Goal: Task Accomplishment & Management: Manage account settings

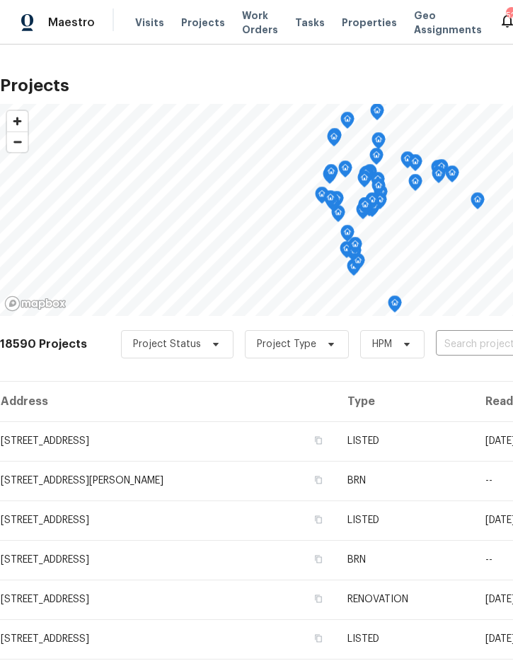
click at [469, 341] on input "text" at bounding box center [517, 345] width 162 height 22
type input "5796"
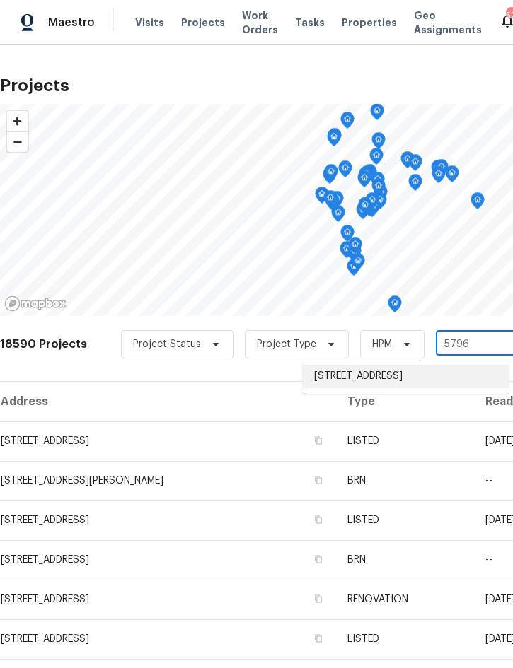
click at [400, 388] on li "[STREET_ADDRESS]" at bounding box center [406, 376] width 206 height 23
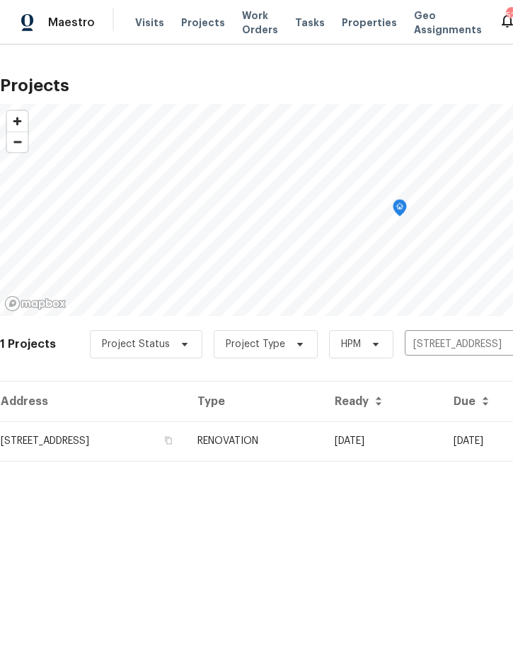
click at [323, 442] on td "RENOVATION" at bounding box center [254, 441] width 137 height 40
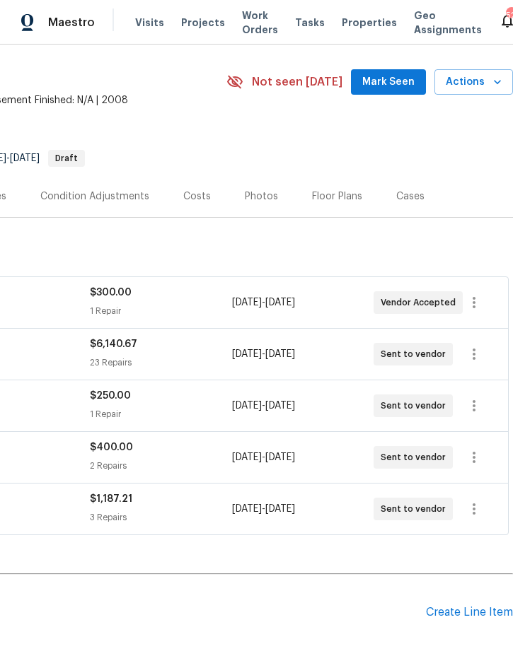
scroll to position [40, 286]
click at [475, 362] on icon "button" at bounding box center [473, 353] width 17 height 17
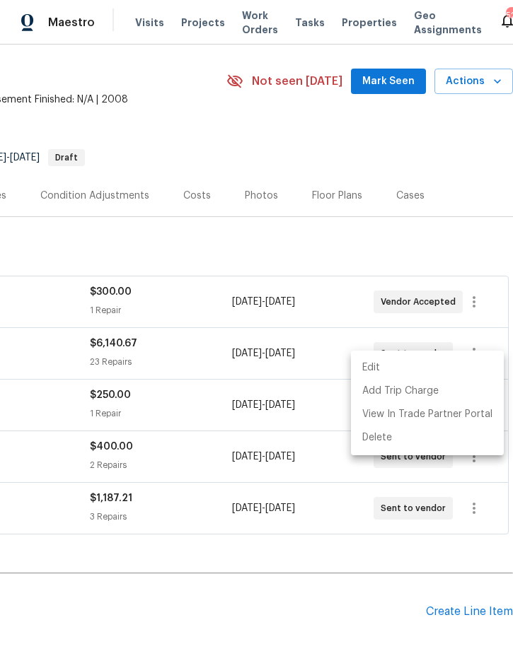
click at [430, 365] on li "Edit" at bounding box center [427, 367] width 153 height 23
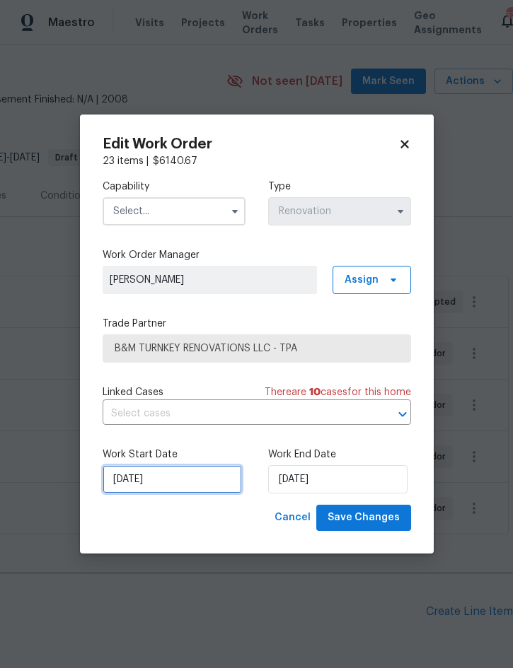
click at [170, 485] on input "[DATE]" at bounding box center [172, 479] width 139 height 28
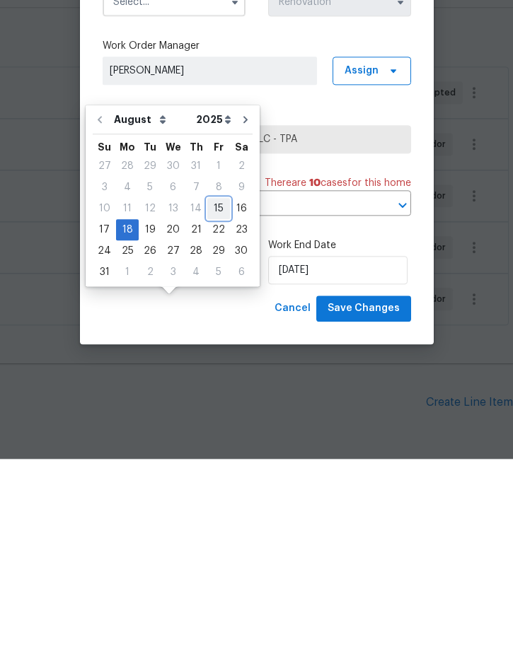
click at [210, 408] on div "15" at bounding box center [218, 418] width 23 height 20
type input "[DATE]"
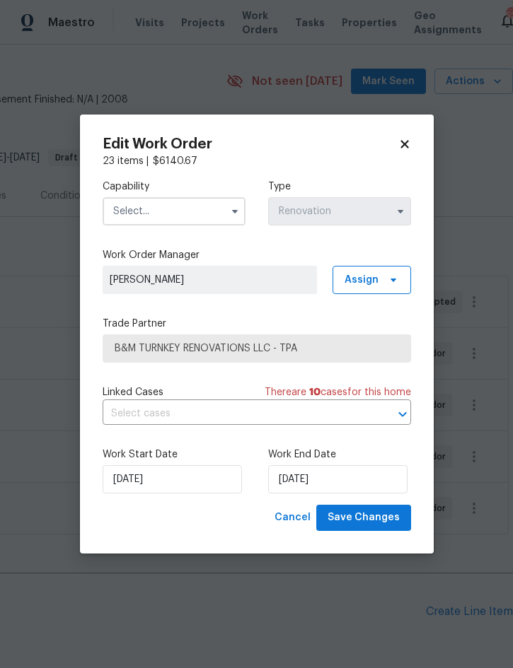
click at [162, 208] on input "text" at bounding box center [174, 211] width 143 height 28
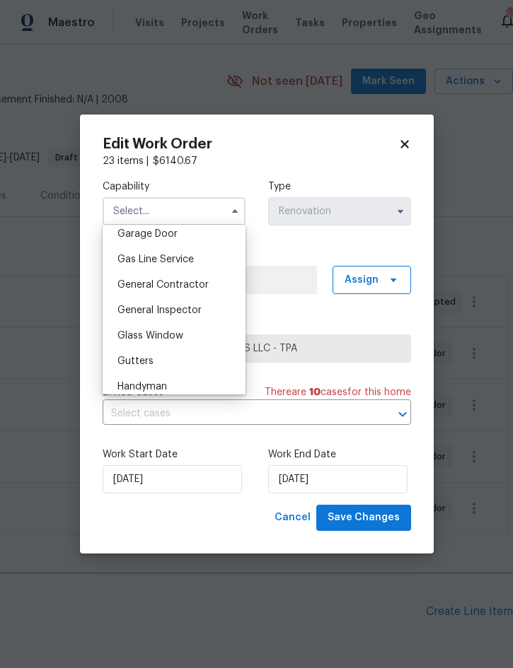
scroll to position [631, 0]
click at [198, 289] on span "General Contractor" at bounding box center [162, 286] width 91 height 10
type input "General Contractor"
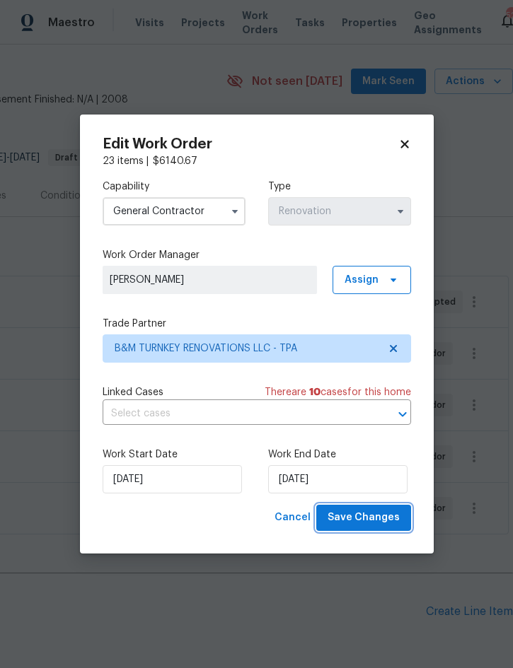
click at [368, 510] on button "Save Changes" at bounding box center [363, 518] width 95 height 26
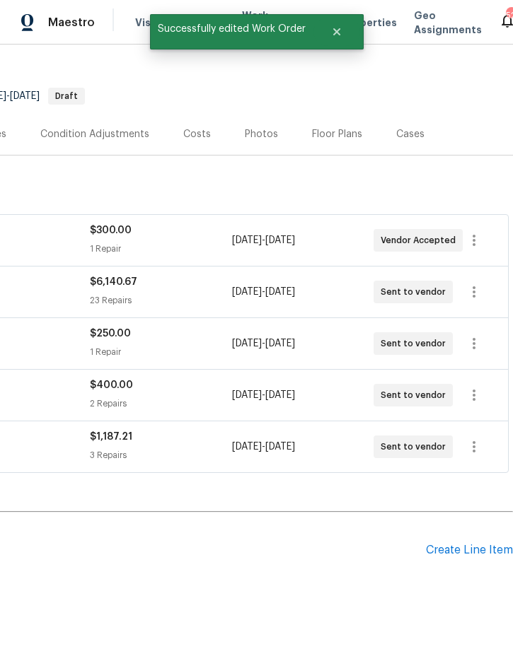
scroll to position [100, 286]
click at [474, 339] on icon "button" at bounding box center [473, 344] width 3 height 11
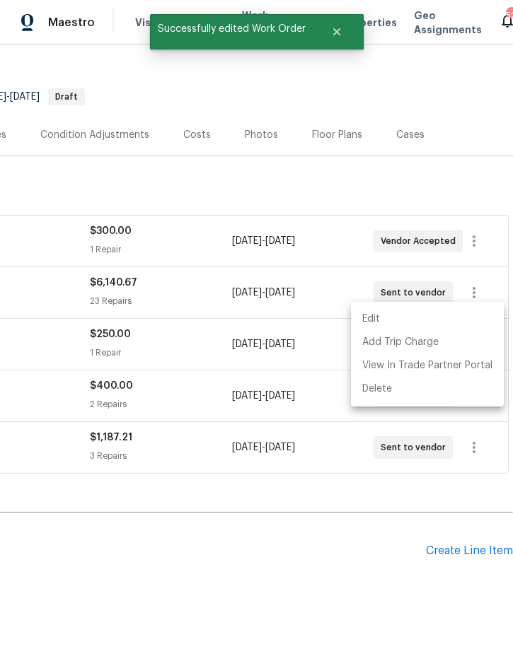
click at [421, 312] on li "Edit" at bounding box center [427, 319] width 153 height 23
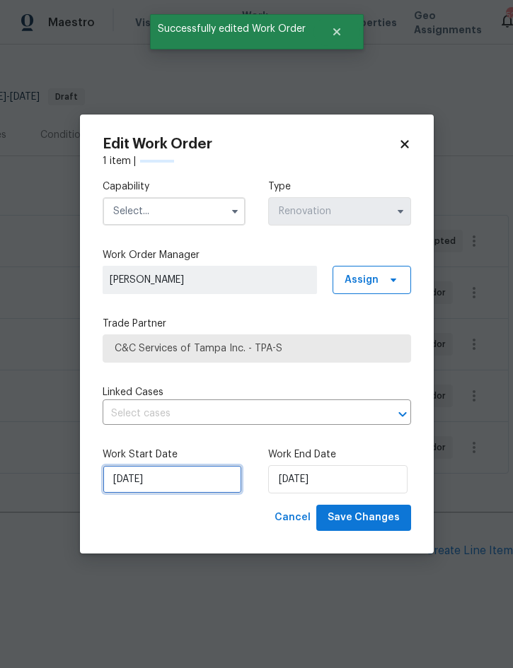
click at [163, 491] on input "[DATE]" at bounding box center [172, 479] width 139 height 28
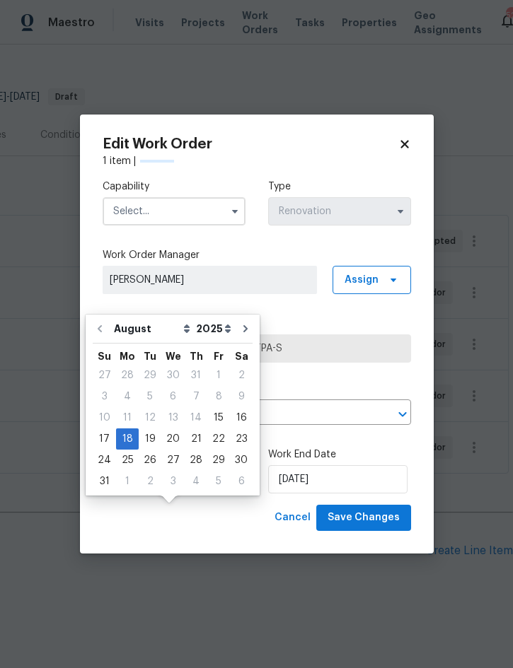
scroll to position [39, 0]
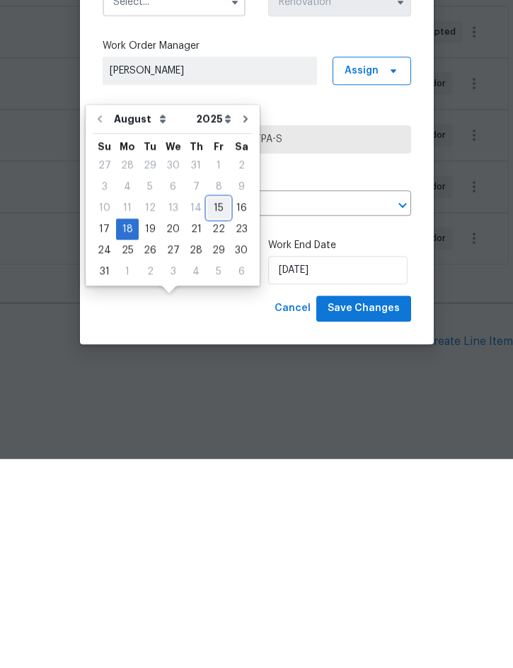
click at [208, 407] on div "15" at bounding box center [218, 417] width 23 height 20
type input "[DATE]"
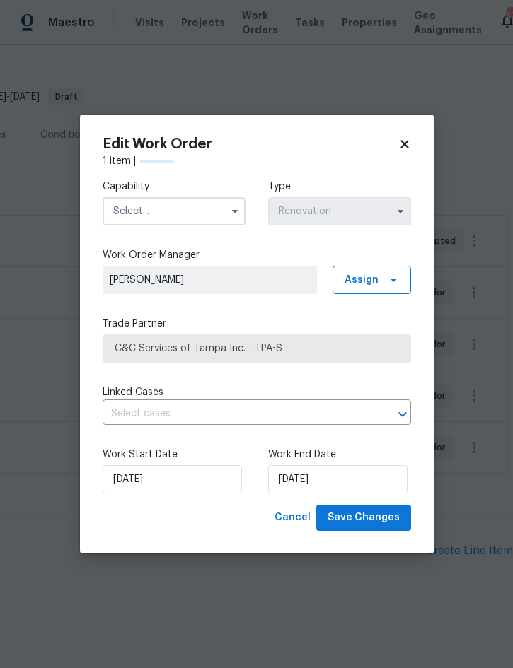
click at [202, 214] on input "text" at bounding box center [174, 211] width 143 height 28
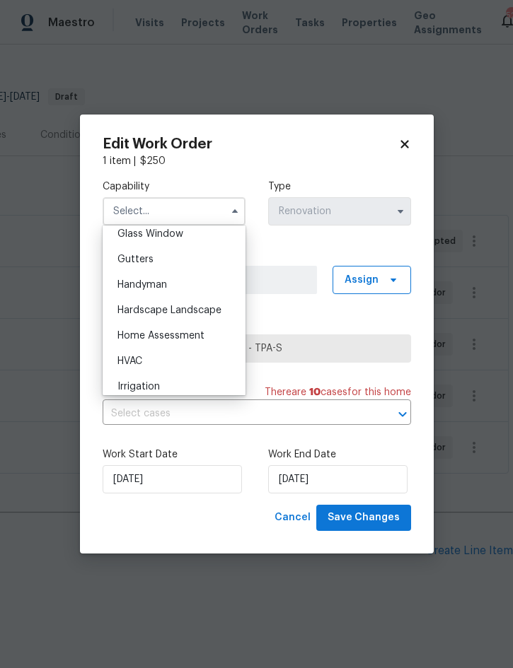
scroll to position [738, 0]
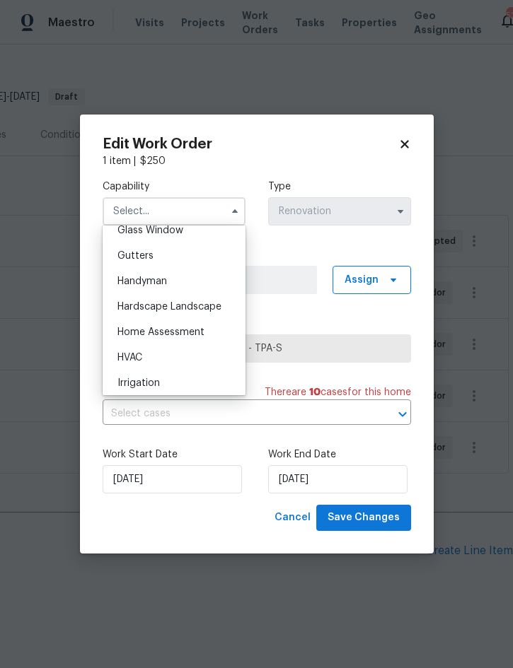
click at [162, 362] on div "HVAC" at bounding box center [174, 357] width 136 height 25
type input "HVAC"
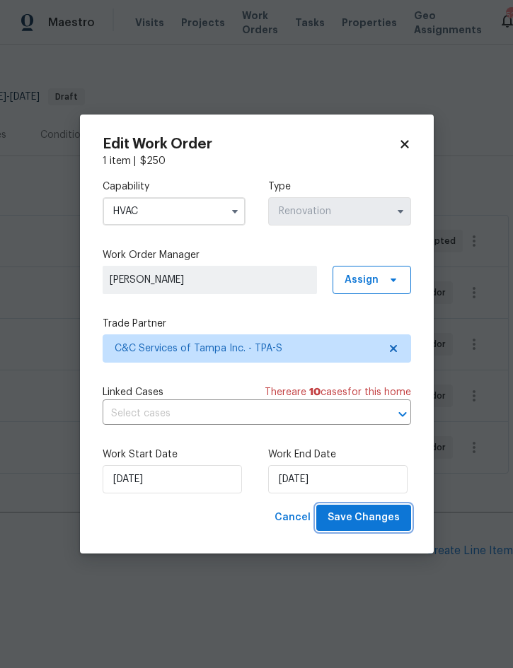
click at [374, 525] on span "Save Changes" at bounding box center [363, 518] width 72 height 18
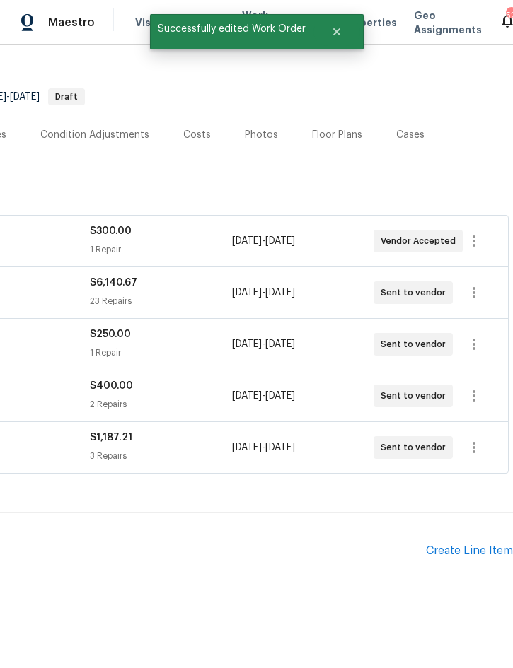
scroll to position [100, 286]
click at [474, 390] on icon "button" at bounding box center [473, 395] width 3 height 11
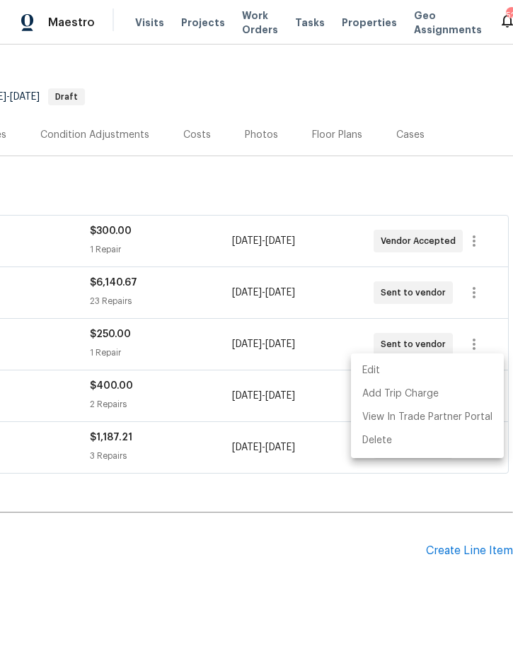
click at [419, 364] on li "Edit" at bounding box center [427, 370] width 153 height 23
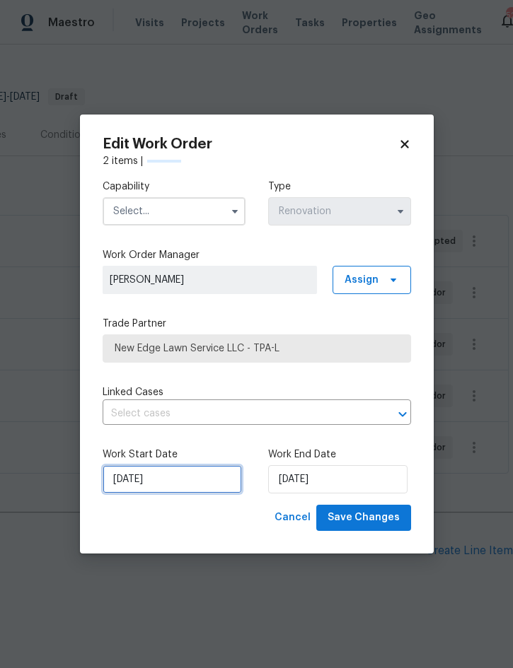
click at [182, 491] on input "[DATE]" at bounding box center [172, 479] width 139 height 28
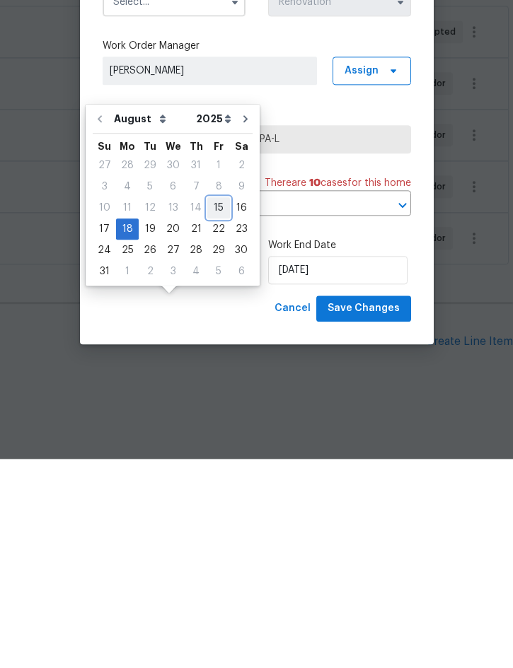
click at [209, 407] on div "15" at bounding box center [218, 417] width 23 height 20
type input "[DATE]"
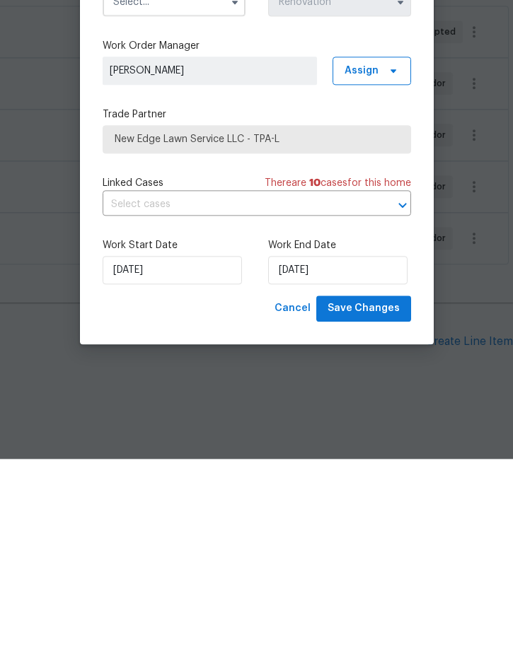
scroll to position [40, 0]
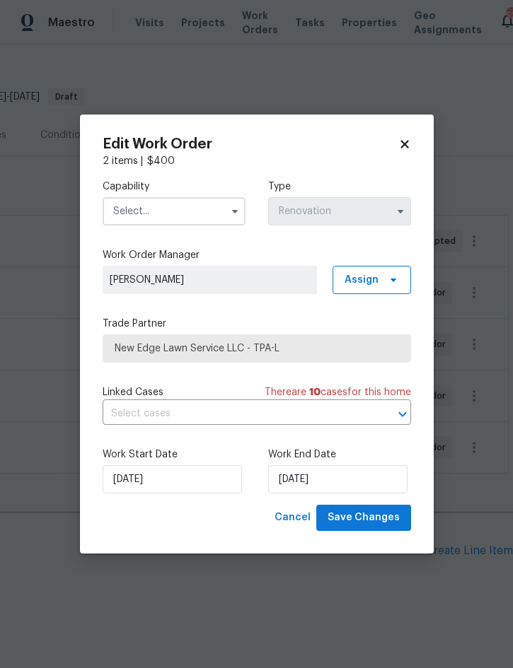
click at [184, 204] on input "text" at bounding box center [174, 211] width 143 height 28
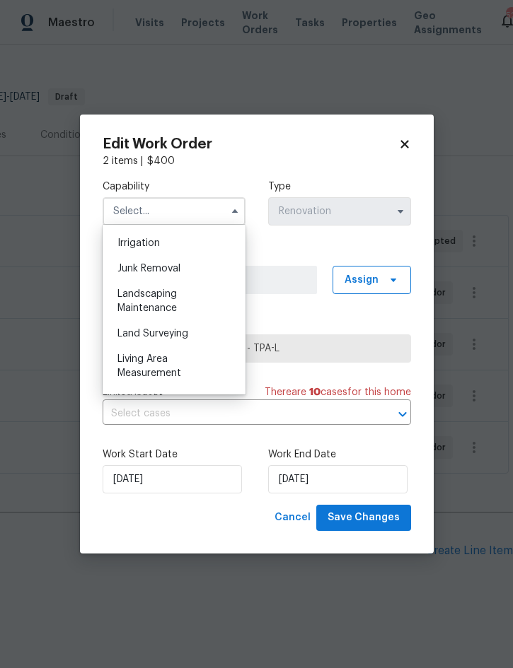
scroll to position [876, 0]
click at [179, 305] on div "Landscaping Maintenance" at bounding box center [174, 303] width 136 height 40
type input "Landscaping Maintenance"
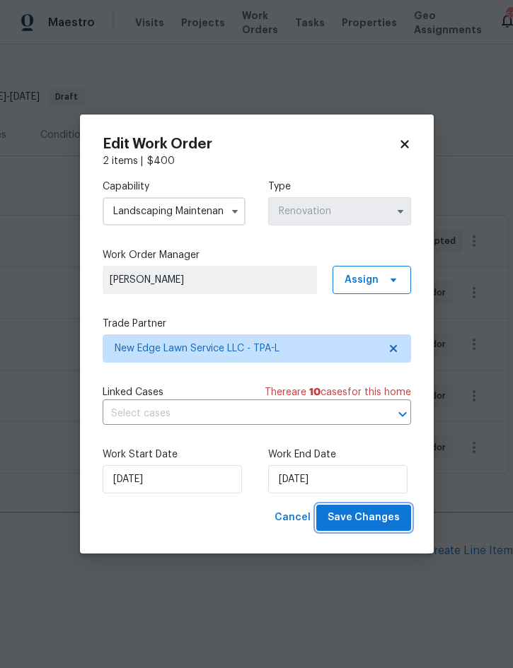
click at [383, 516] on span "Save Changes" at bounding box center [363, 518] width 72 height 18
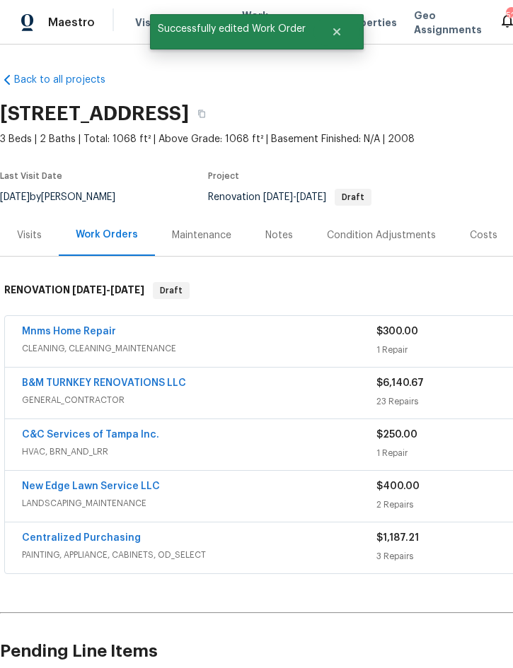
scroll to position [0, 0]
